Goal: Information Seeking & Learning: Learn about a topic

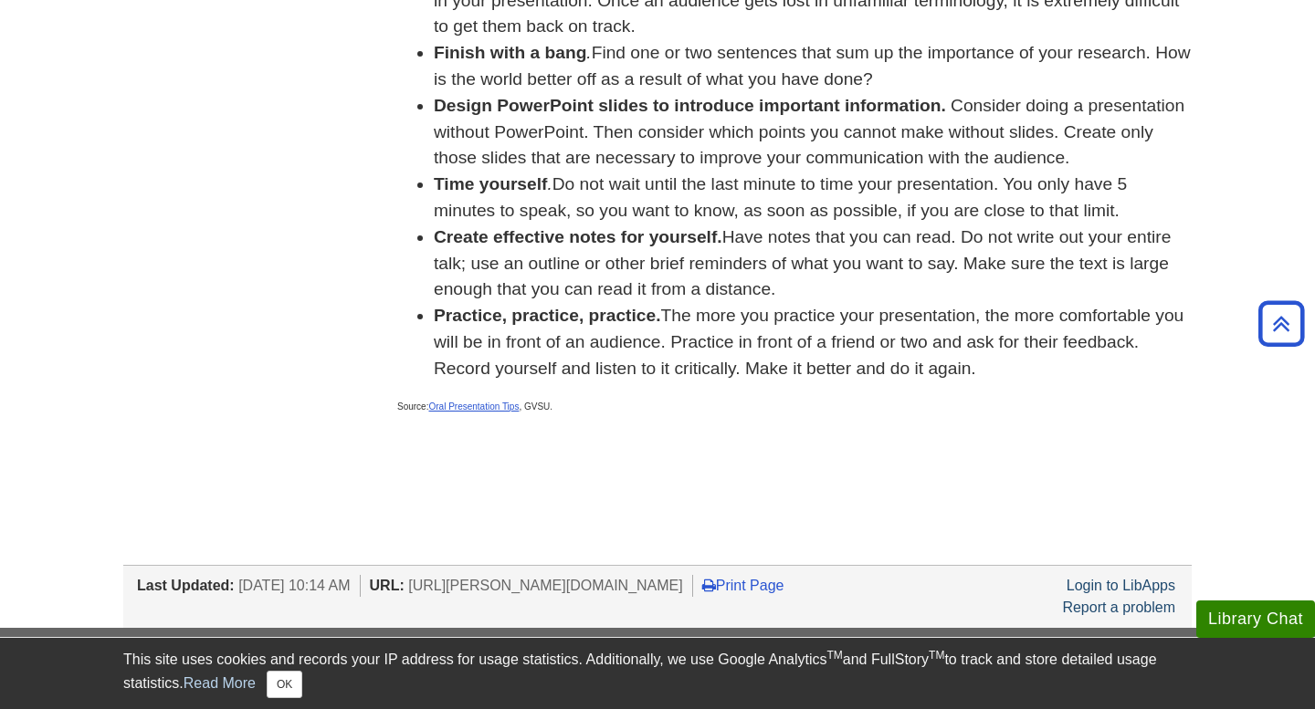
scroll to position [456, 0]
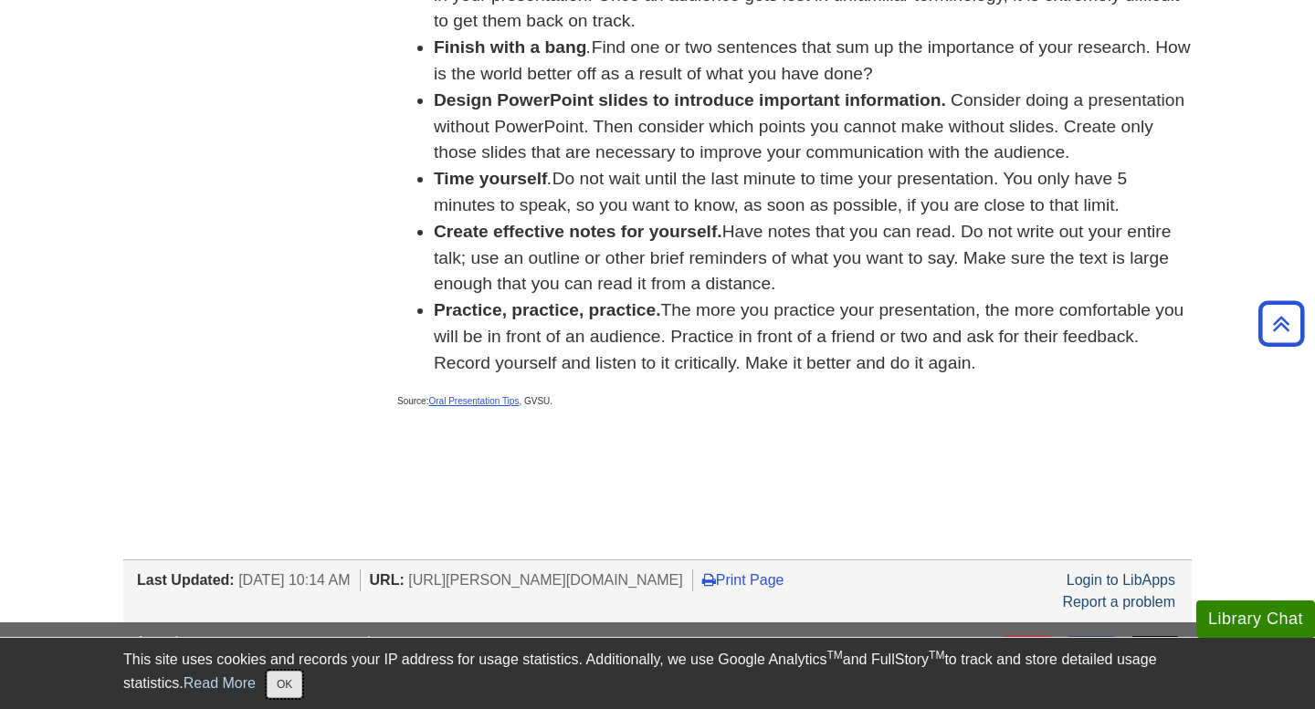
click at [293, 688] on button "OK" at bounding box center [285, 684] width 36 height 27
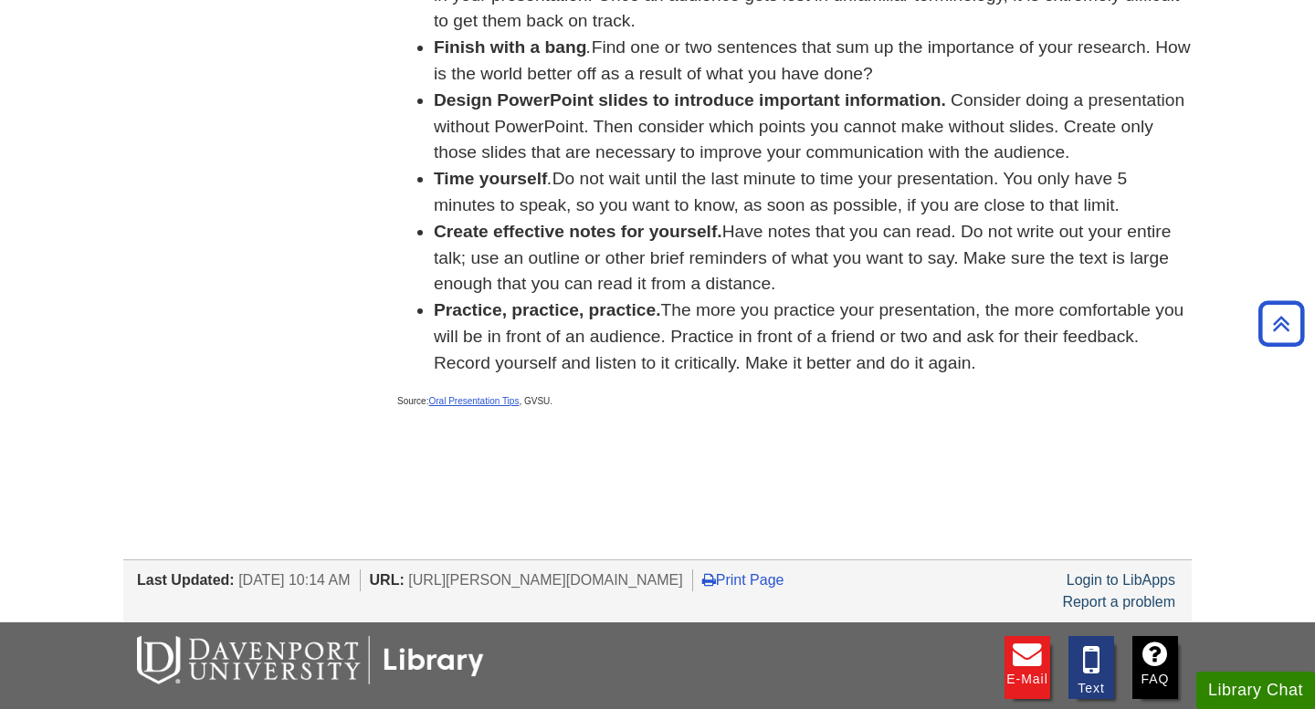
click at [699, 483] on body "This site uses cookies and records your IP address for usage statistics. Additi…" at bounding box center [657, 242] width 1315 height 1396
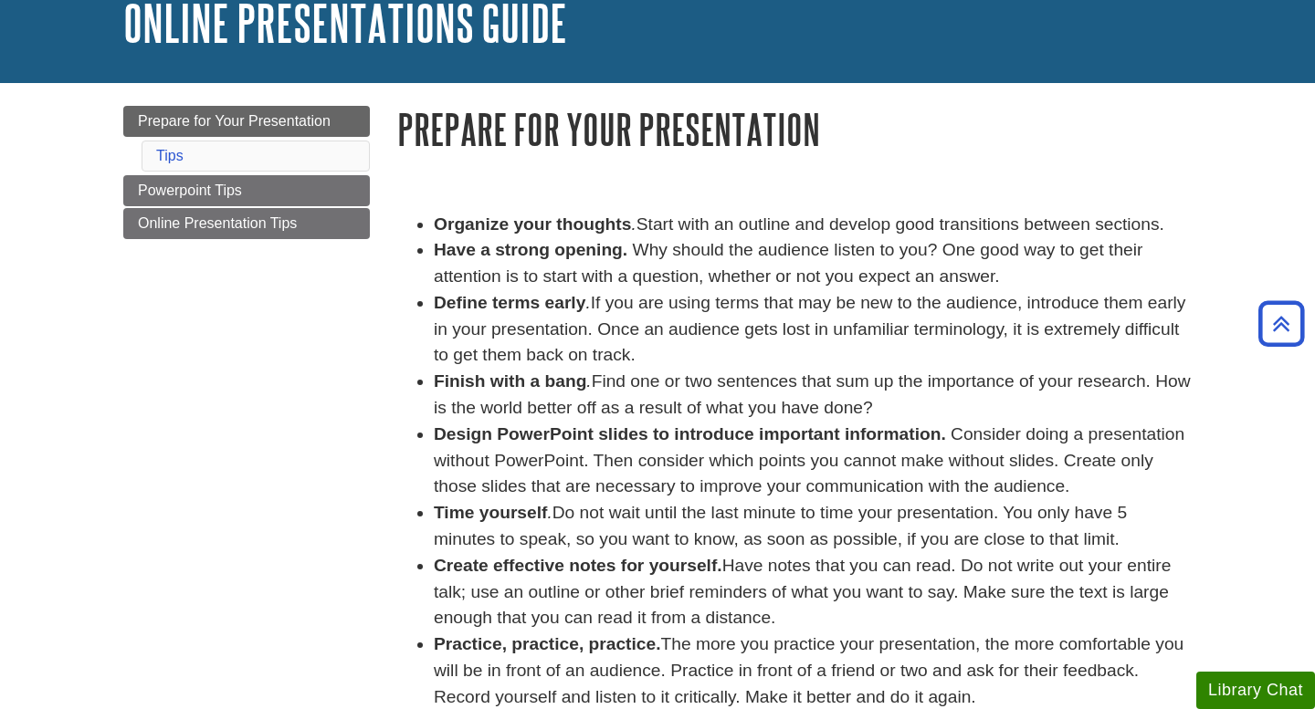
scroll to position [0, 0]
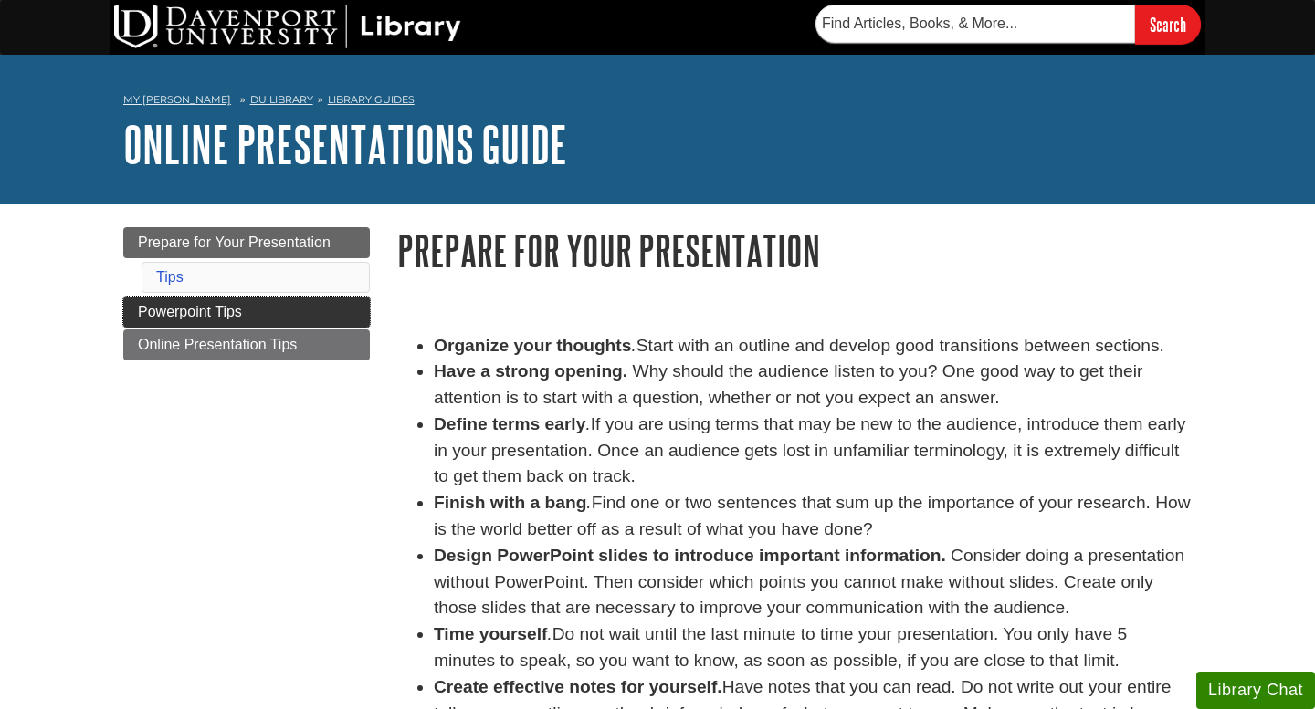
click at [338, 320] on link "Powerpoint Tips" at bounding box center [246, 312] width 246 height 31
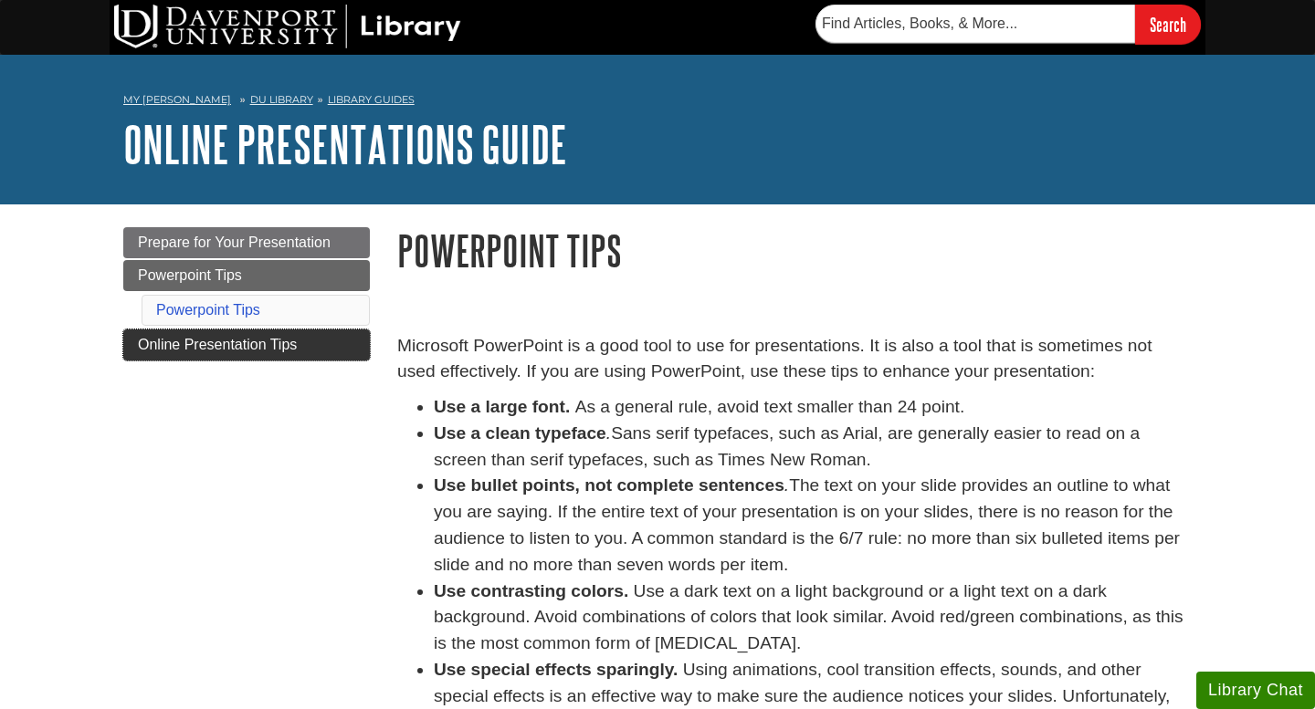
click at [202, 353] on link "Online Presentation Tips" at bounding box center [246, 345] width 246 height 31
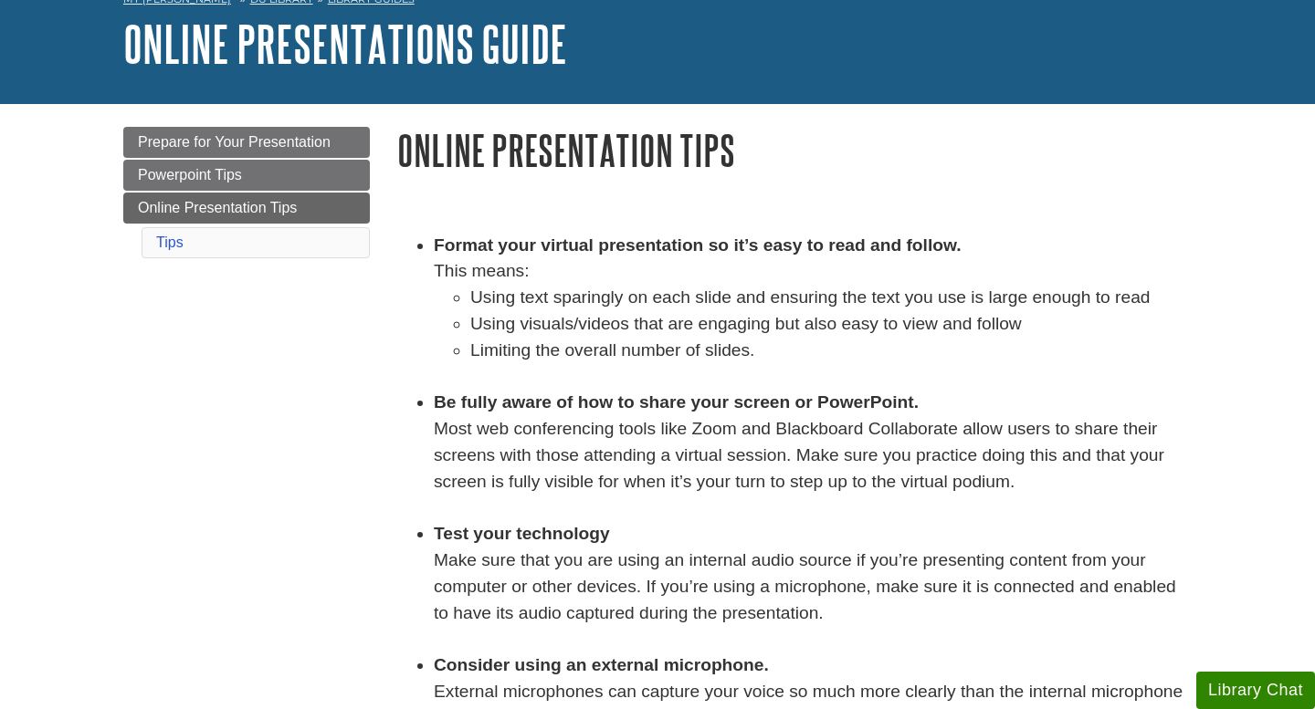
scroll to position [218, 0]
